Goal: Find specific page/section: Find specific page/section

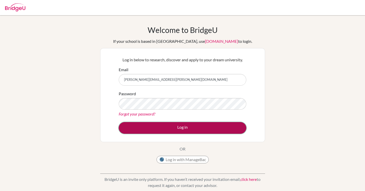
click at [164, 129] on button "Log in" at bounding box center [183, 128] width 128 height 12
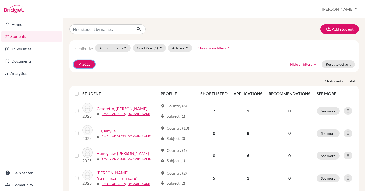
click at [79, 65] on icon "clear" at bounding box center [80, 65] width 4 height 4
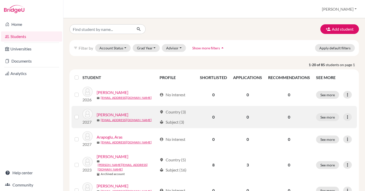
click at [109, 115] on link "[PERSON_NAME]" at bounding box center [113, 115] width 32 height 6
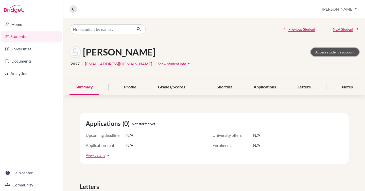
click at [341, 53] on link "Access student's account" at bounding box center [335, 52] width 48 height 8
